Goal: Information Seeking & Learning: Learn about a topic

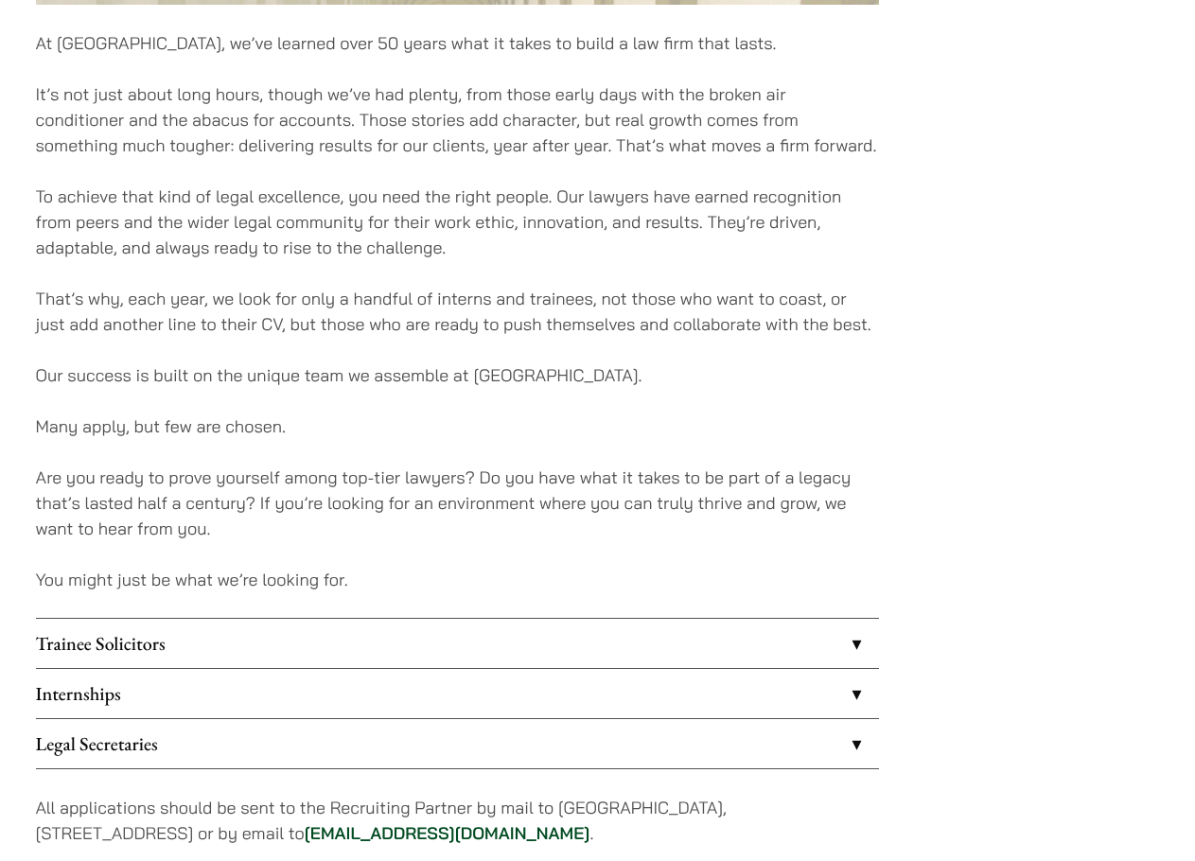
scroll to position [1230, 0]
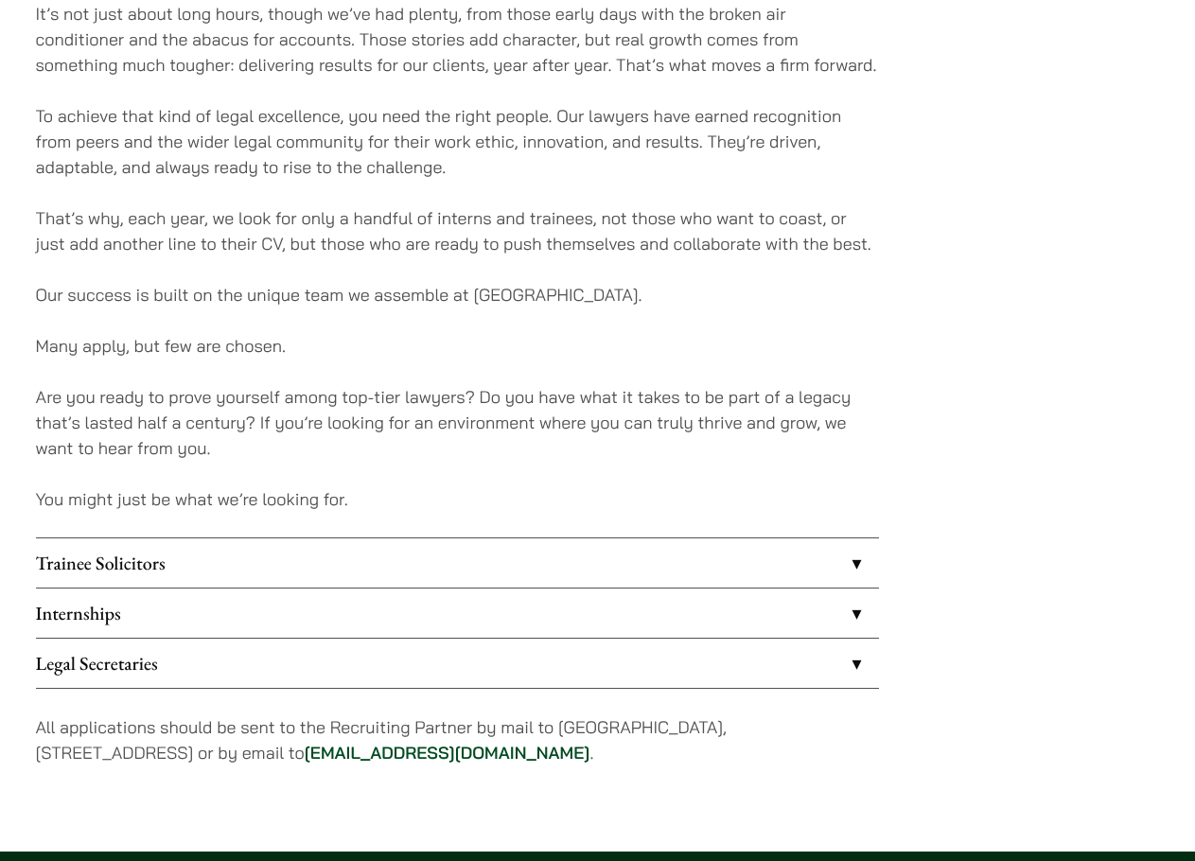
click at [755, 568] on link "Trainee Solicitors" at bounding box center [457, 562] width 843 height 49
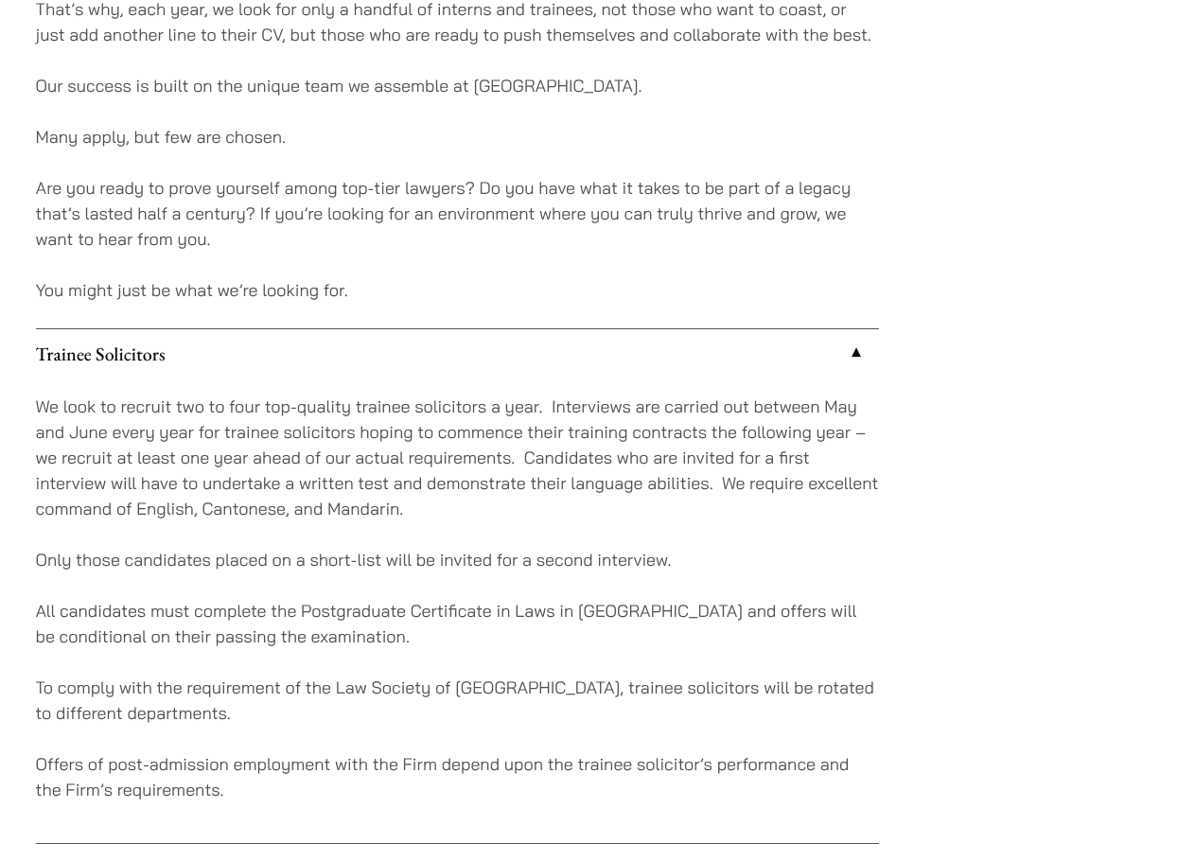
scroll to position [1513, 0]
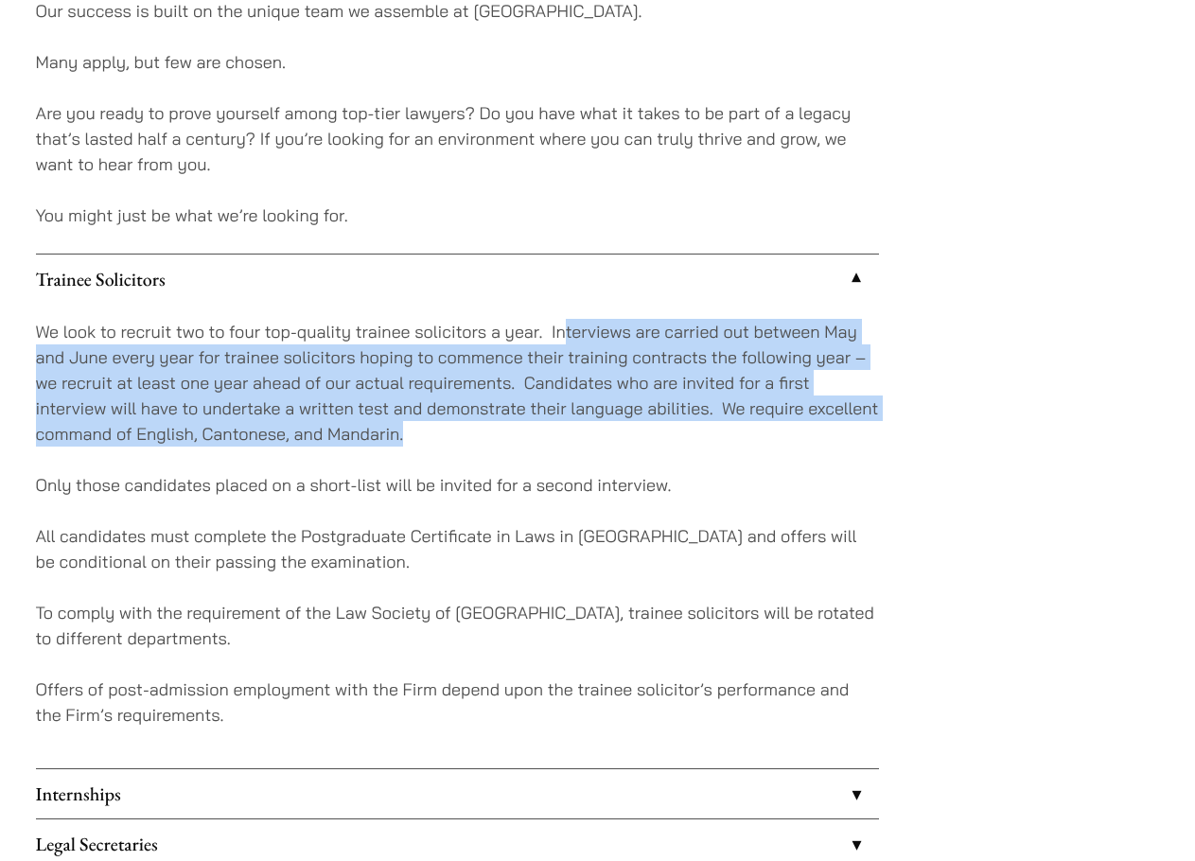
drag, startPoint x: 568, startPoint y: 320, endPoint x: 583, endPoint y: 442, distance: 123.0
click at [583, 442] on p "We look to recruit two to four top-quality trainee solicitors a year. Interview…" at bounding box center [457, 383] width 843 height 128
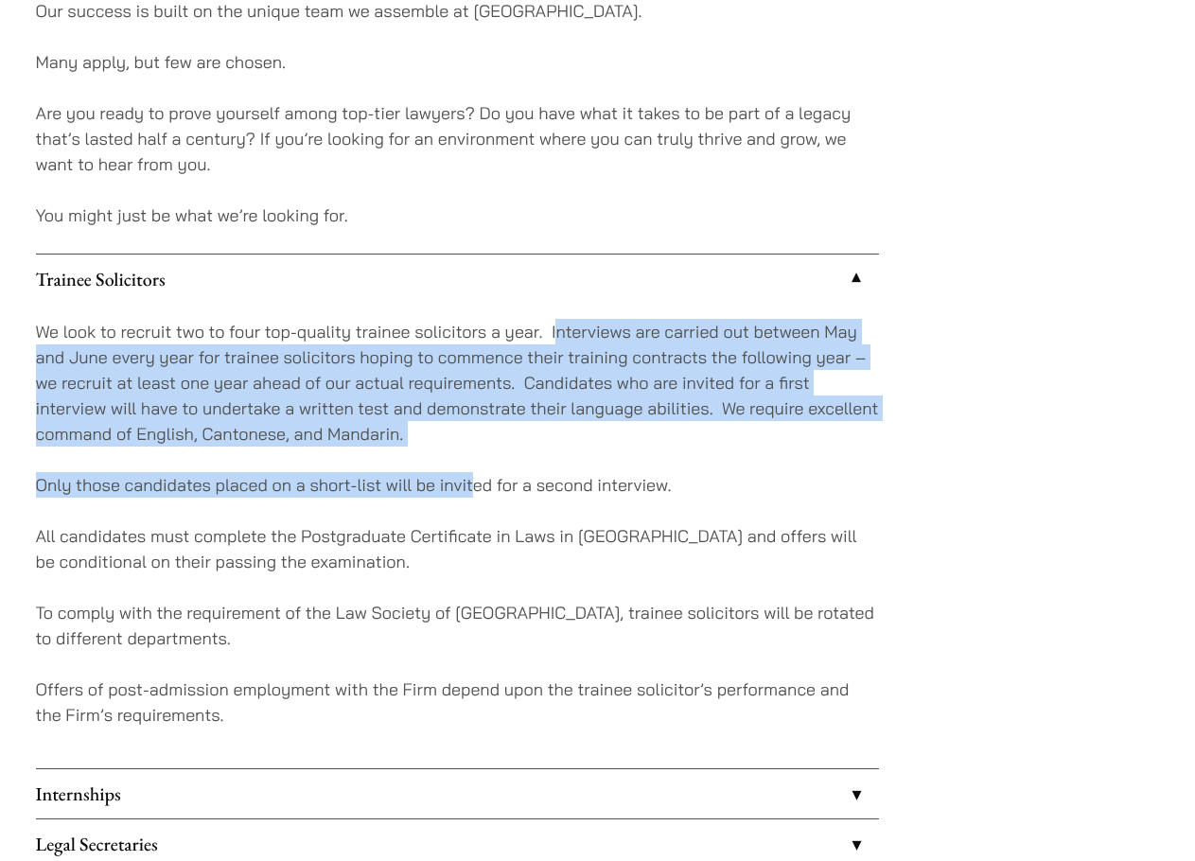
drag, startPoint x: 476, startPoint y: 449, endPoint x: 559, endPoint y: 341, distance: 136.2
click at [559, 341] on div "We look to recruit two to four top-quality trainee solicitors a year. Interview…" at bounding box center [457, 536] width 843 height 464
click at [559, 341] on p "We look to recruit two to four top-quality trainee solicitors a year. Interview…" at bounding box center [457, 383] width 843 height 128
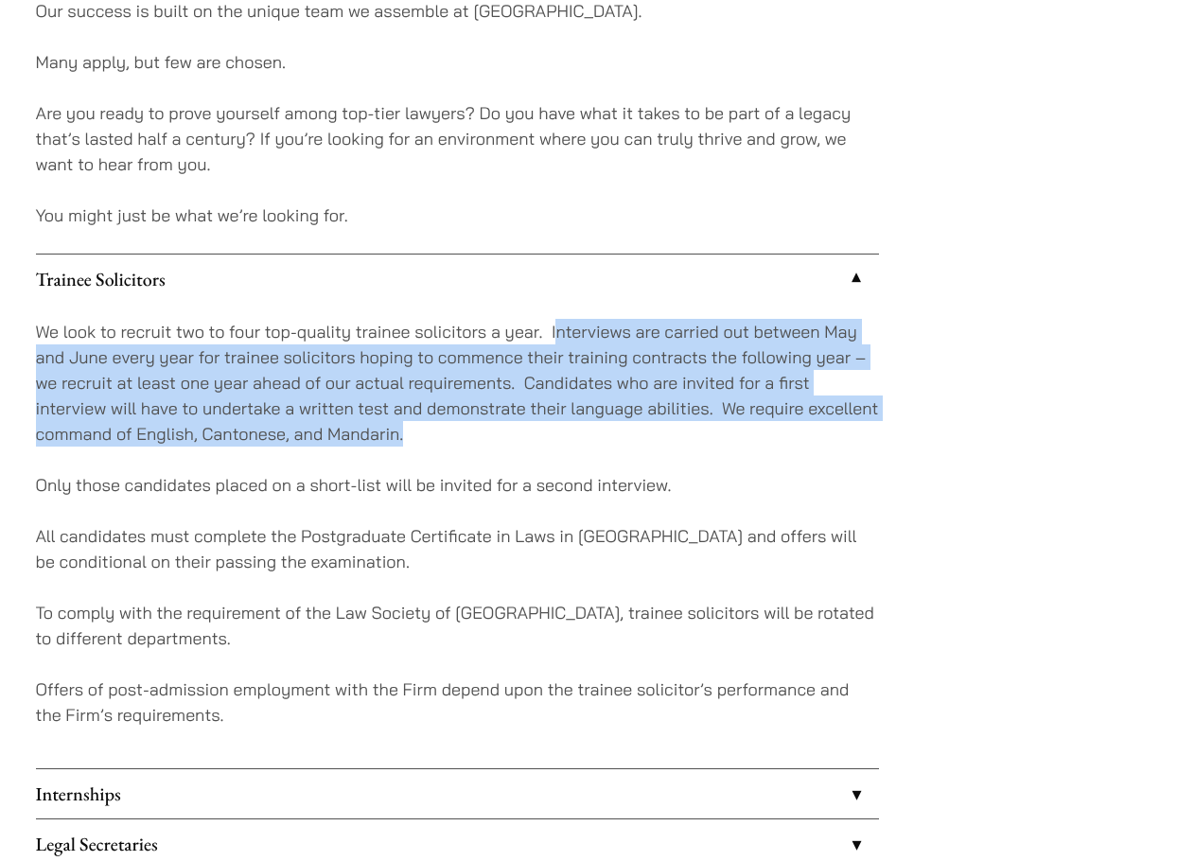
drag, startPoint x: 559, startPoint y: 341, endPoint x: 559, endPoint y: 431, distance: 89.9
click at [559, 431] on p "We look to recruit two to four top-quality trainee solicitors a year. Interview…" at bounding box center [457, 383] width 843 height 128
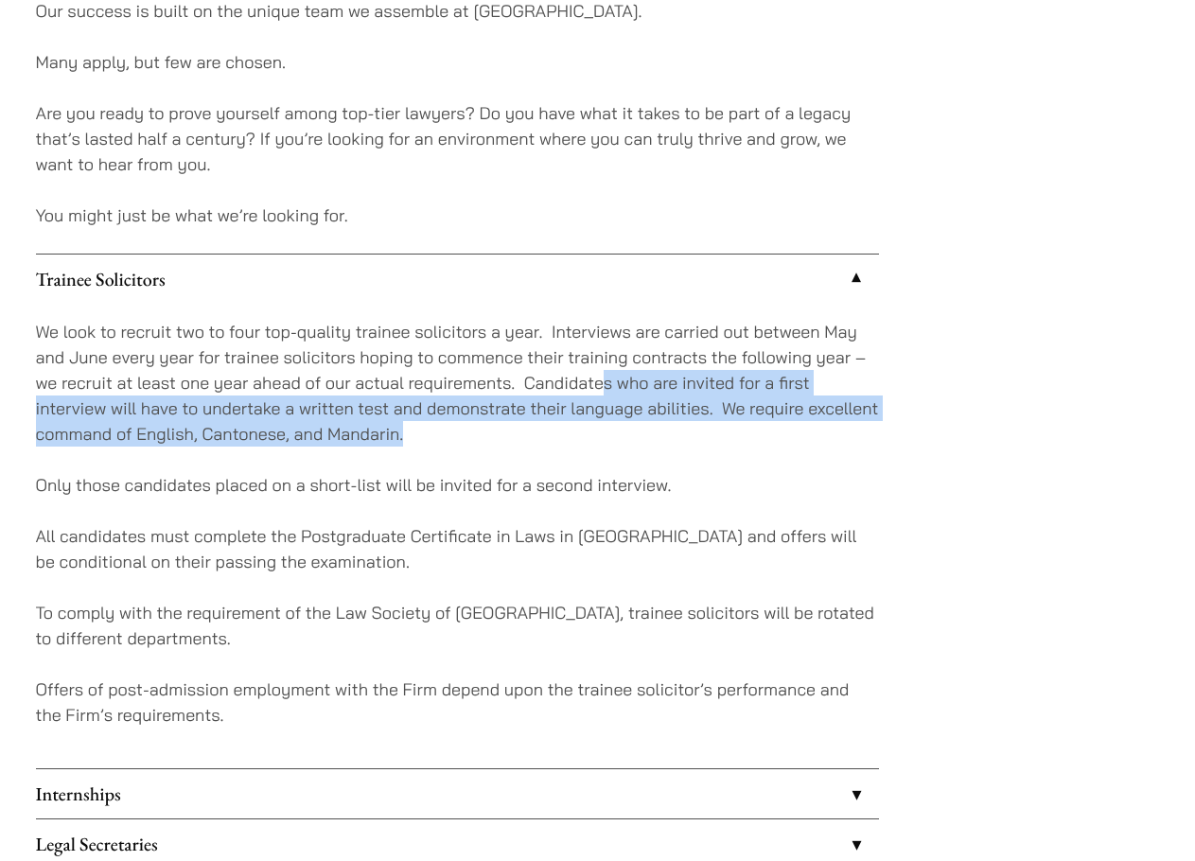
drag, startPoint x: 559, startPoint y: 431, endPoint x: 607, endPoint y: 376, distance: 73.8
click at [607, 376] on p "We look to recruit two to four top-quality trainee solicitors a year. Interview…" at bounding box center [457, 383] width 843 height 128
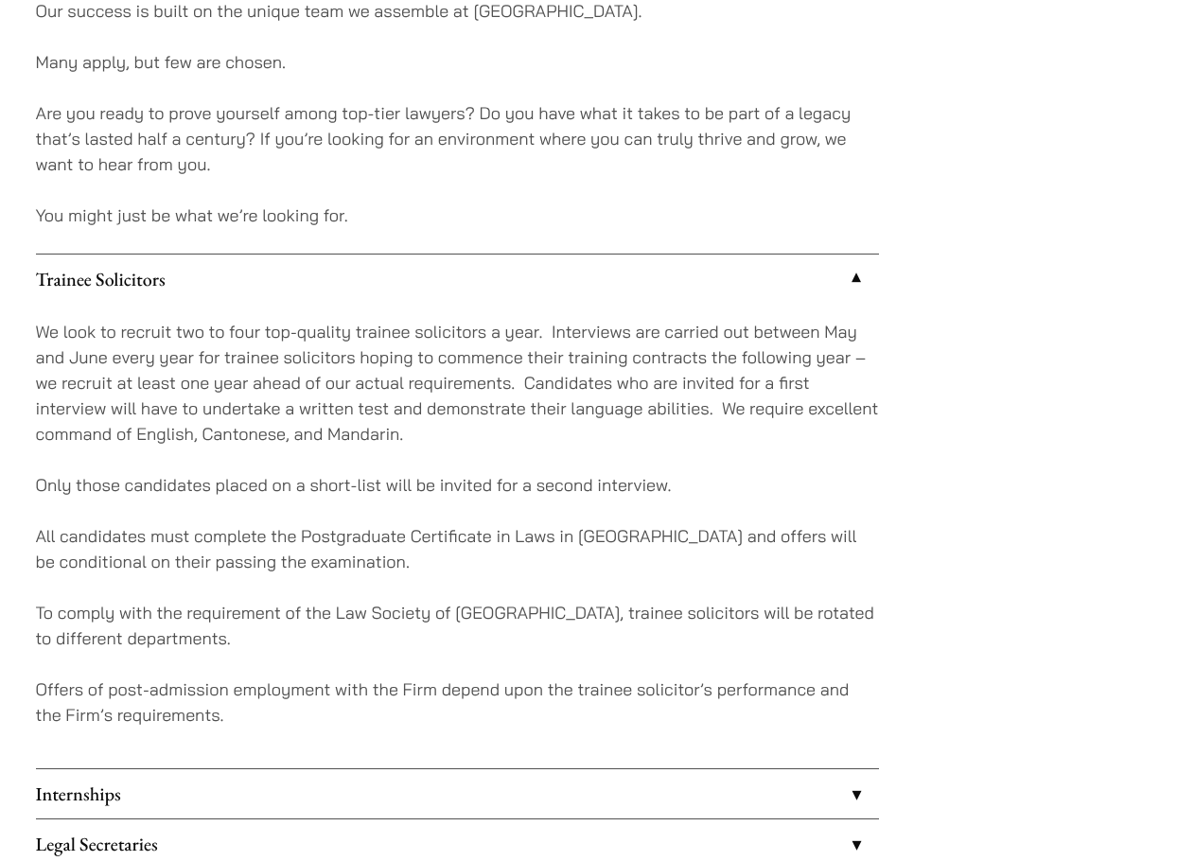
click at [456, 768] on li "Internships We offer placements to a few selected law students from June to Aug…" at bounding box center [457, 793] width 843 height 50
click at [457, 781] on link "Internships" at bounding box center [457, 793] width 843 height 49
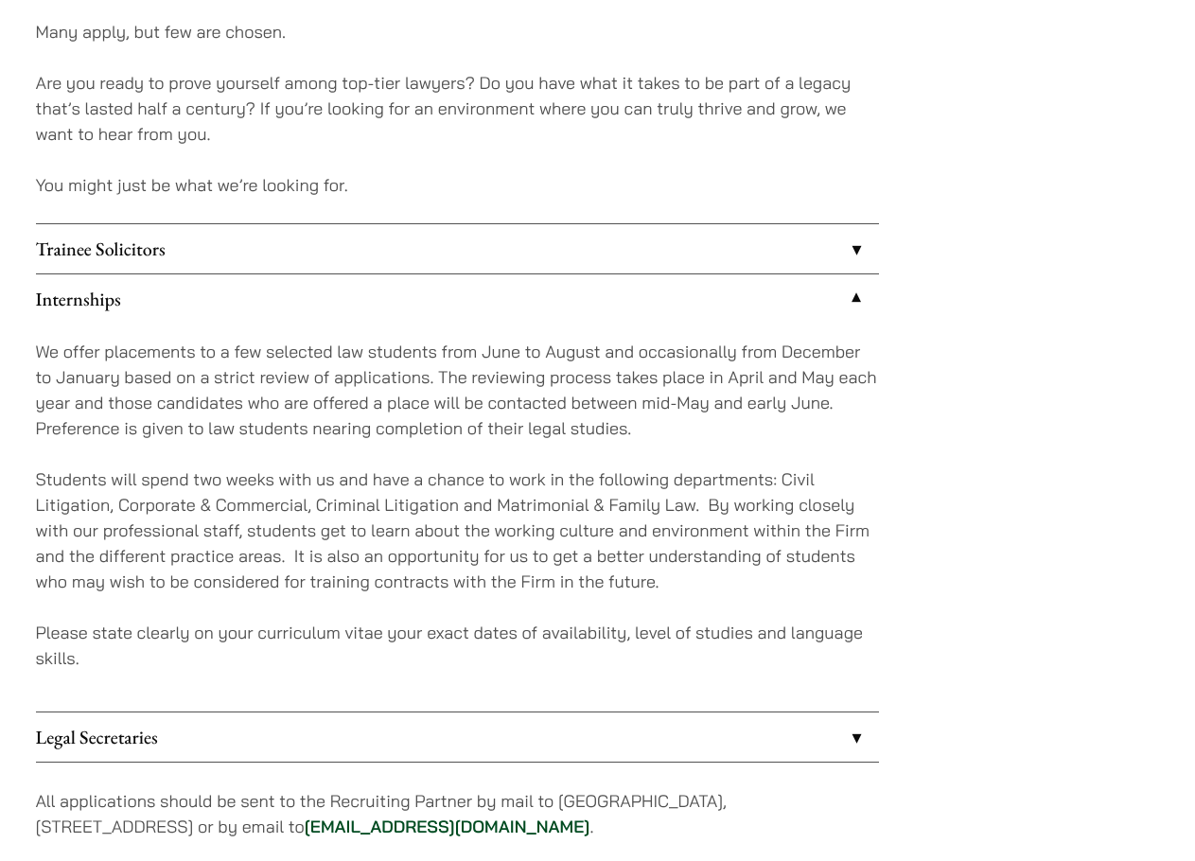
scroll to position [1703, 0]
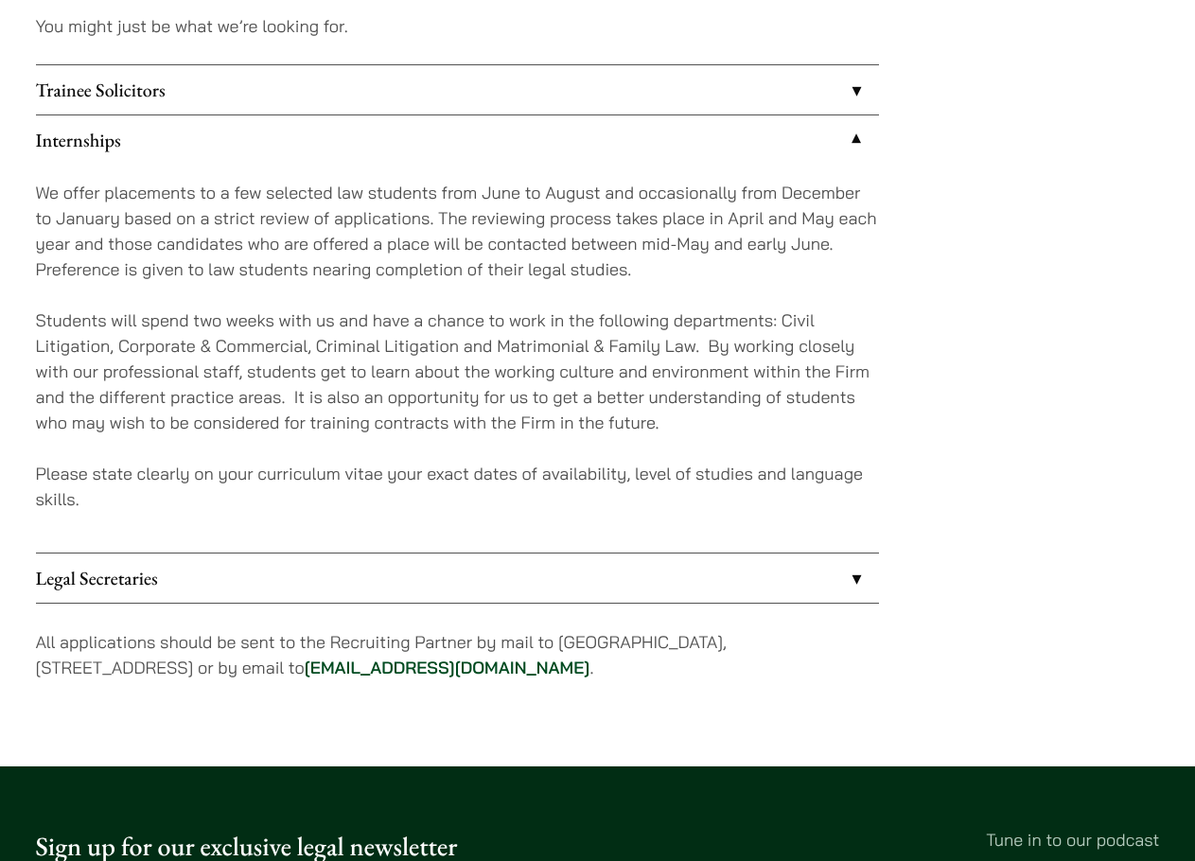
click at [578, 88] on link "Trainee Solicitors" at bounding box center [457, 89] width 843 height 49
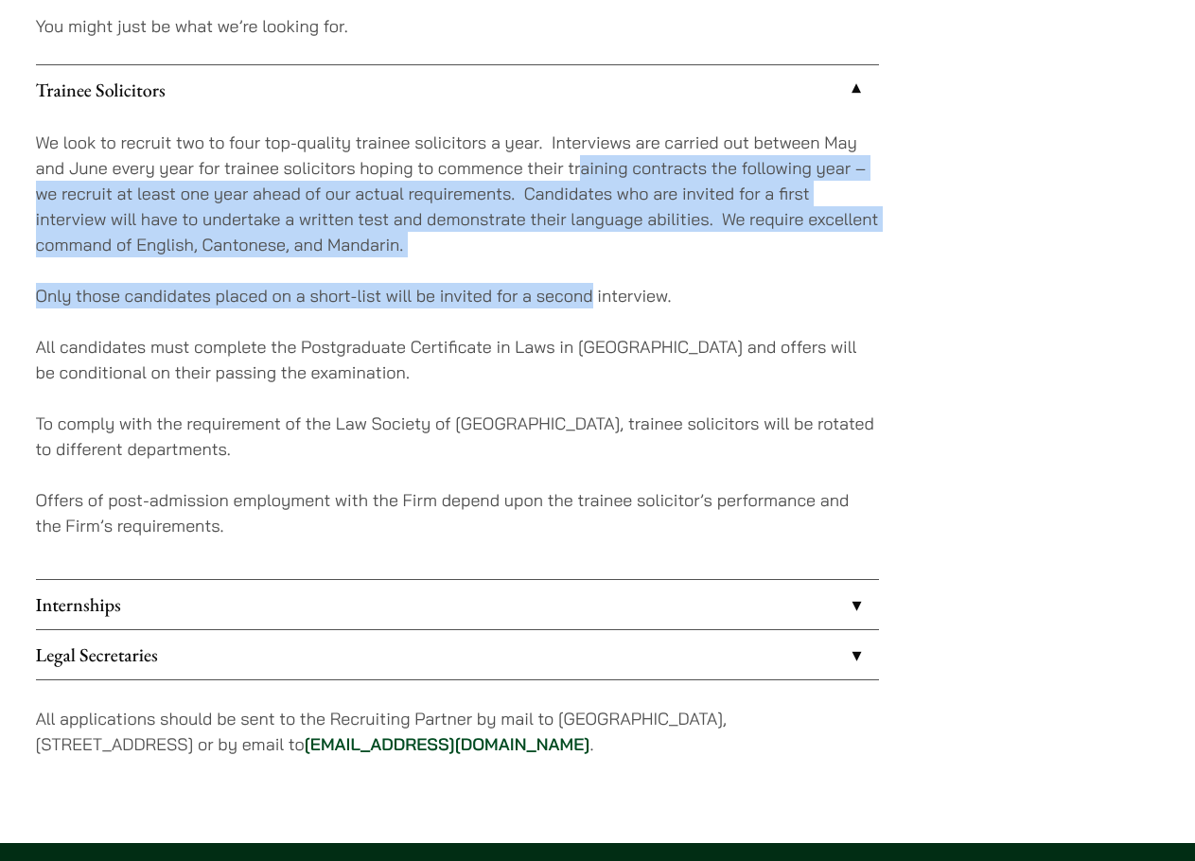
drag, startPoint x: 580, startPoint y: 167, endPoint x: 588, endPoint y: 271, distance: 104.4
click at [588, 271] on div "We look to recruit two to four top-quality trainee solicitors a year. Interview…" at bounding box center [457, 346] width 843 height 464
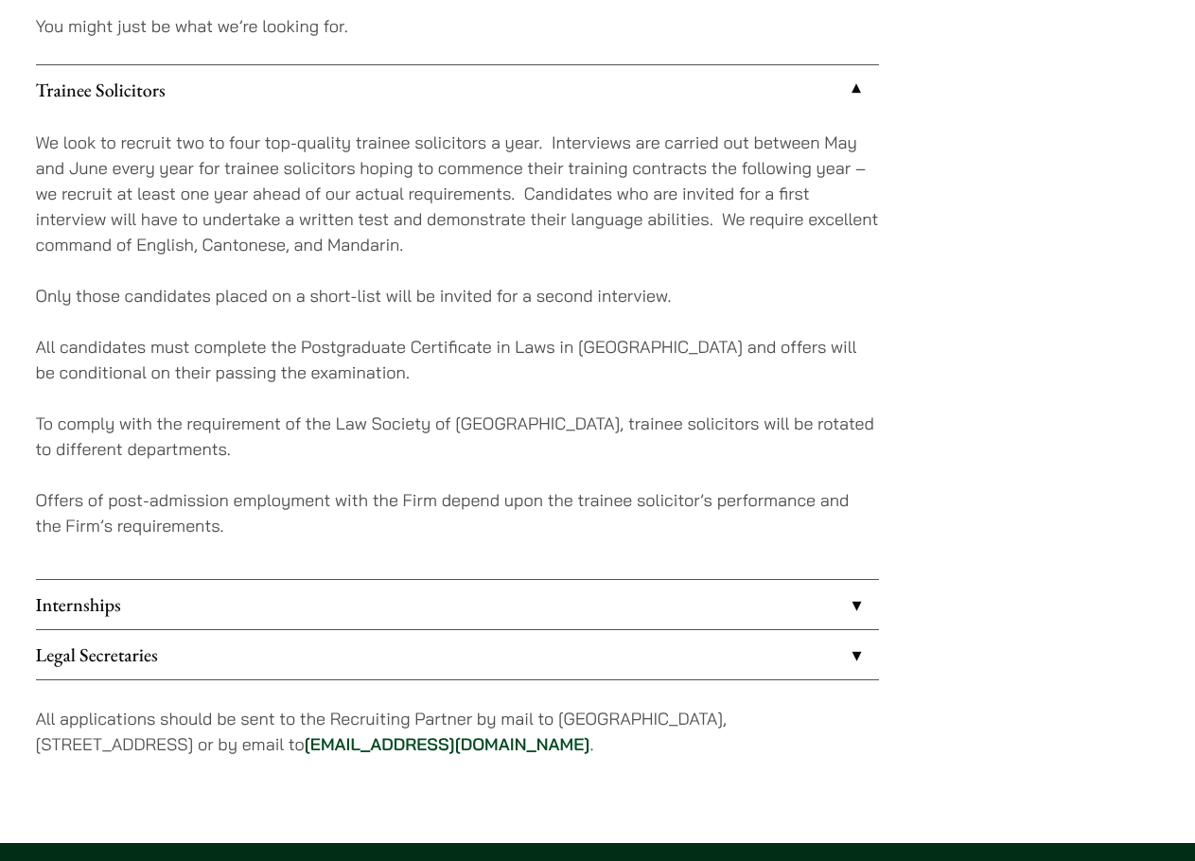
click at [570, 311] on div "We look to recruit two to four top-quality trainee solicitors a year. Interview…" at bounding box center [457, 346] width 843 height 464
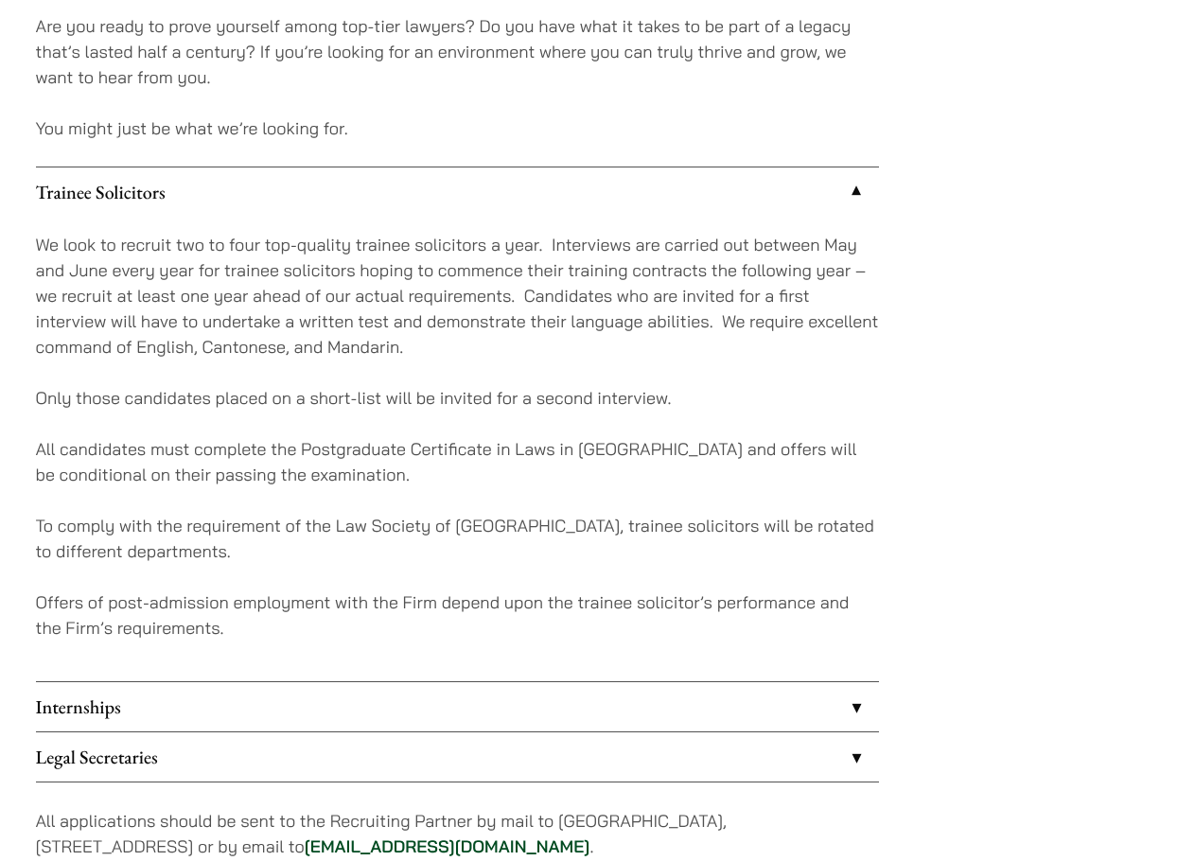
scroll to position [1398, 0]
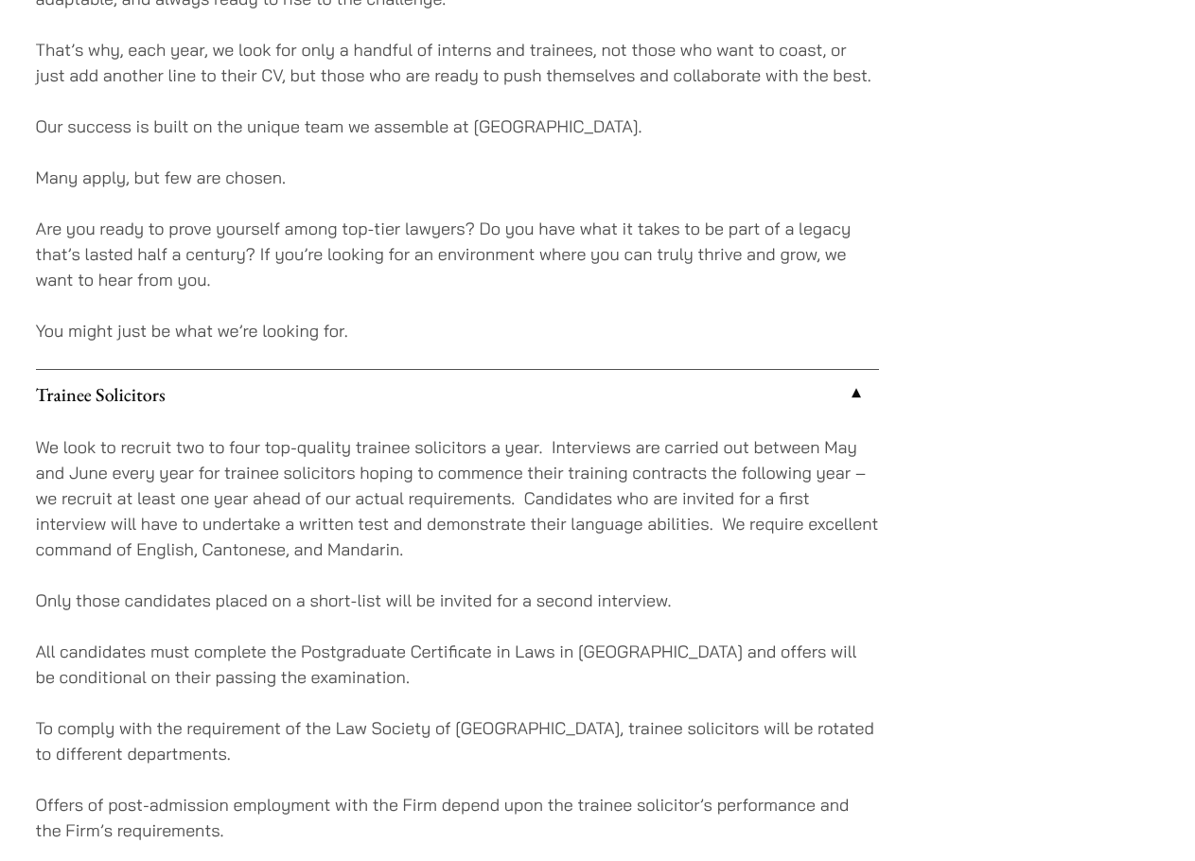
click at [761, 208] on div "At [GEOGRAPHIC_DATA], we’ve learned over 50 years what it takes to build a law …" at bounding box center [457, 0] width 843 height 2174
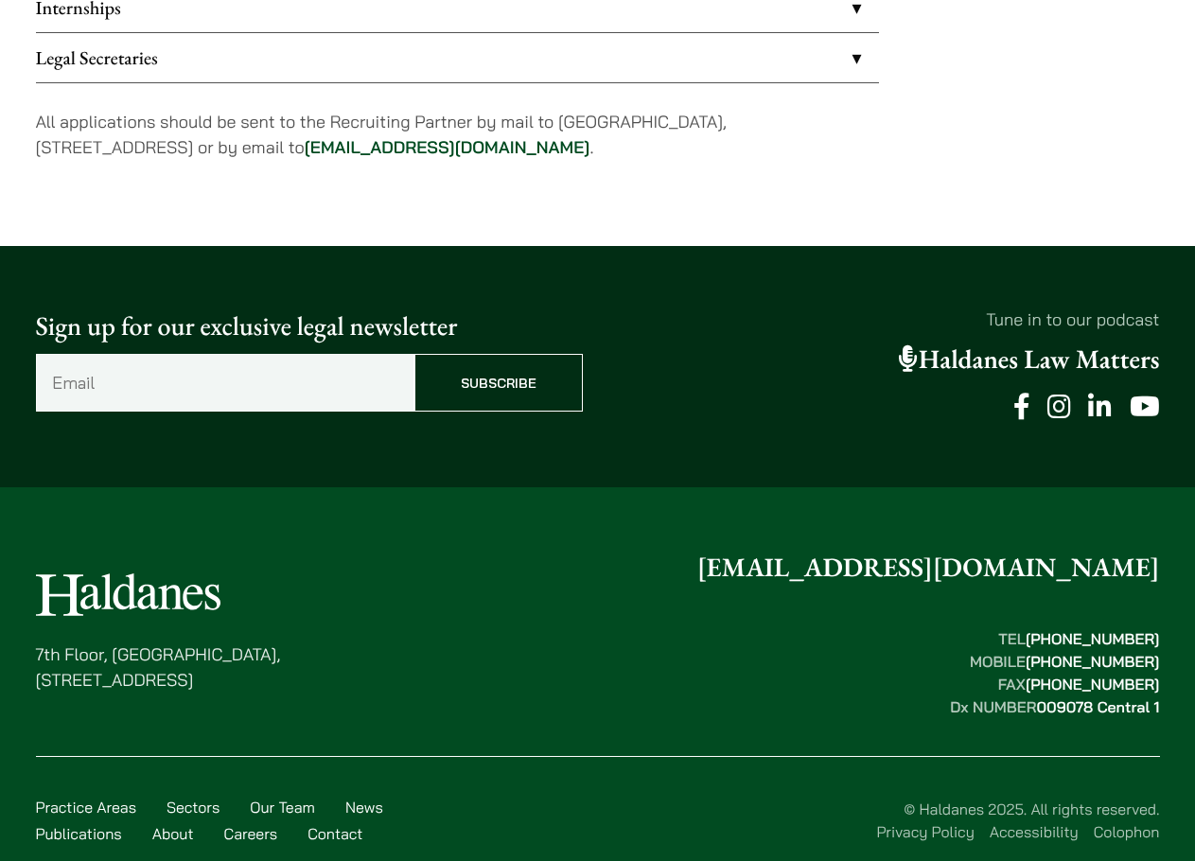
scroll to position [2060, 0]
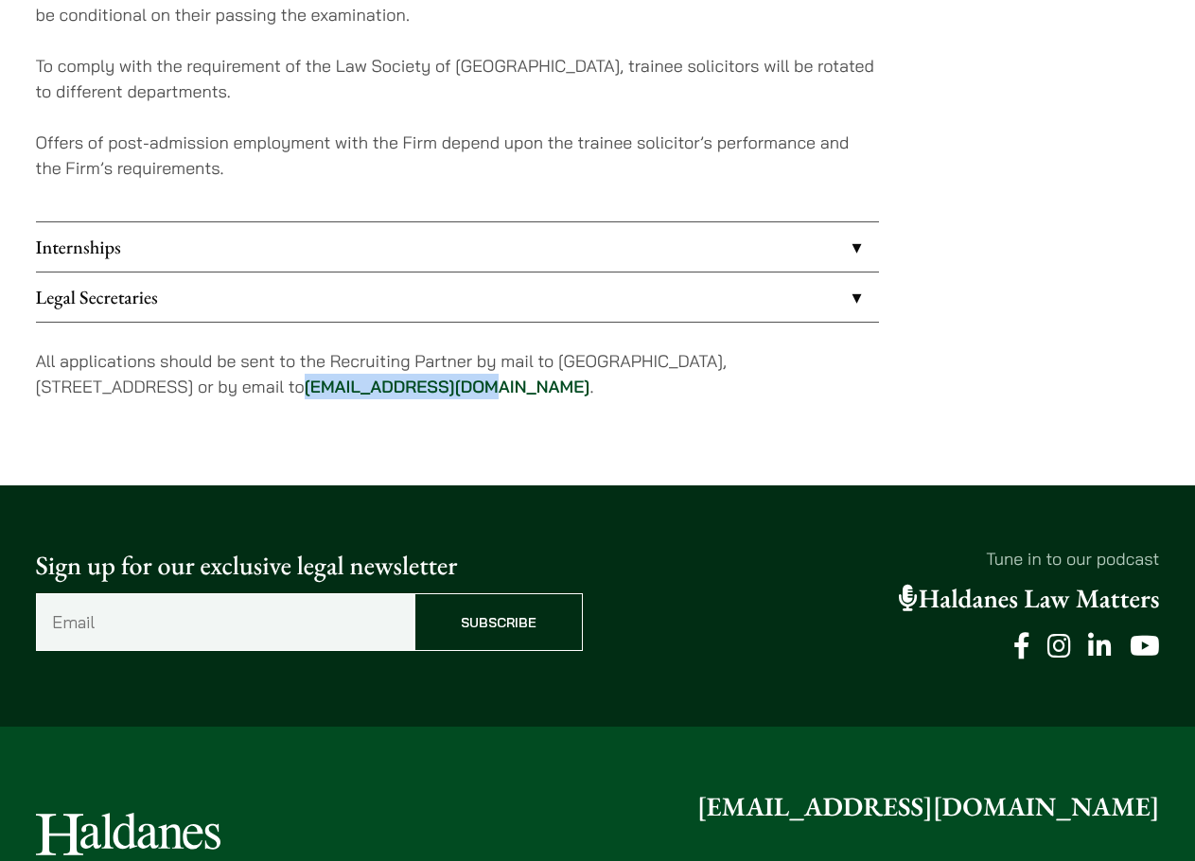
drag, startPoint x: 534, startPoint y: 387, endPoint x: 357, endPoint y: 381, distance: 177.9
click at [357, 380] on p "All applications should be sent to the Recruiting Partner by mail to [GEOGRAPHI…" at bounding box center [457, 373] width 843 height 51
copy link "[EMAIL_ADDRESS][DOMAIN_NAME]"
